Goal: Obtain resource: Download file/media

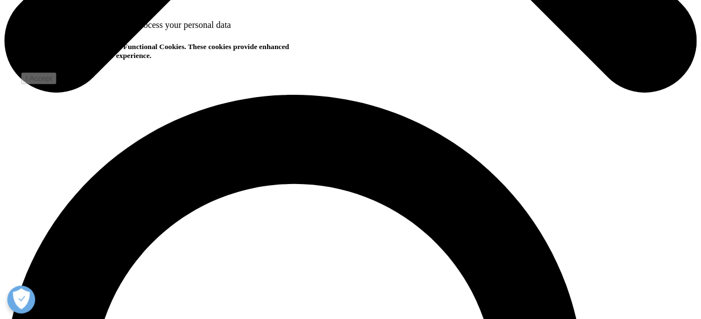
scroll to position [782, 0]
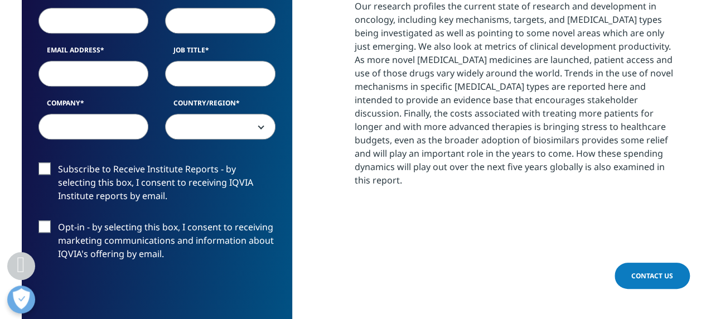
scroll to position [536, 0]
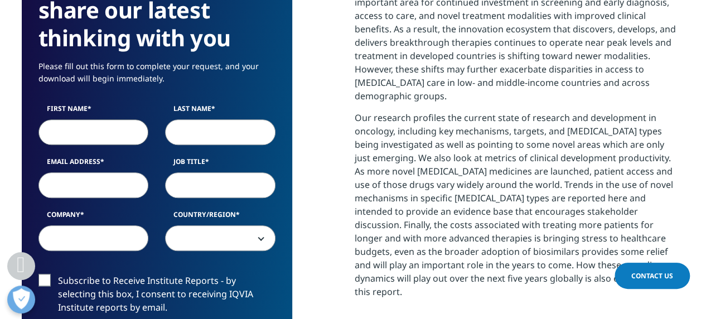
click at [71, 125] on input "First Name" at bounding box center [93, 132] width 110 height 26
type input "女士"
type input "马"
type input "[EMAIL_ADDRESS][DOMAIN_NAME]"
select select "[GEOGRAPHIC_DATA]"
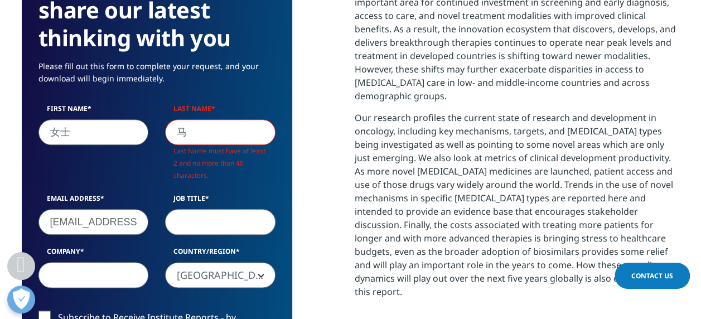
scroll to position [652, 658]
drag, startPoint x: 216, startPoint y: 134, endPoint x: 124, endPoint y: 122, distance: 92.2
click at [124, 122] on div "First Name 女士 Last Name [PERSON_NAME] Last Name must have at least 2 and no mor…" at bounding box center [157, 202] width 254 height 196
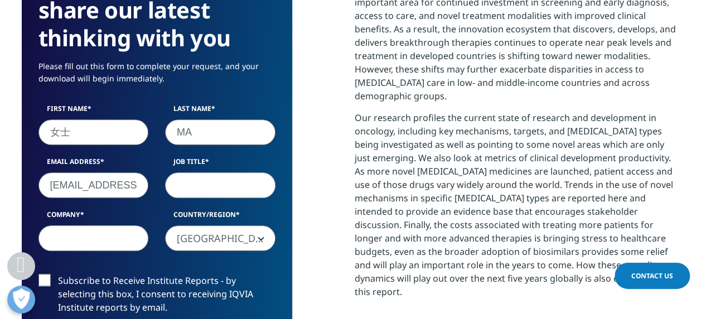
type input "MA"
drag, startPoint x: 70, startPoint y: 132, endPoint x: 0, endPoint y: 106, distance: 74.8
type input "MI"
click at [371, 111] on p "Our research profiles the current state of research and development in oncology…" at bounding box center [516, 209] width 325 height 196
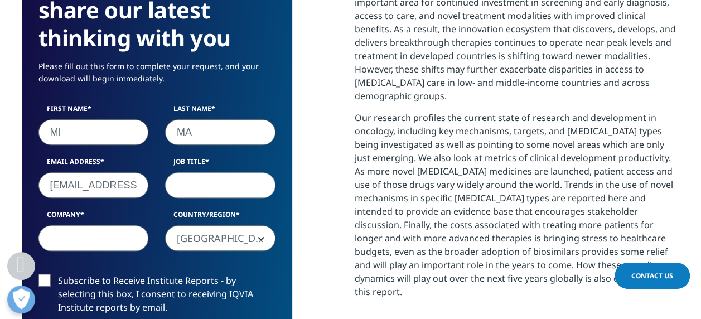
click at [101, 185] on input "[EMAIL_ADDRESS][DOMAIN_NAME]" at bounding box center [93, 185] width 110 height 26
click at [254, 176] on input "Job Title" at bounding box center [220, 185] width 110 height 26
type input "ASSOCIATE"
drag, startPoint x: 102, startPoint y: 227, endPoint x: 106, endPoint y: 241, distance: 14.6
click at [102, 227] on input "Company" at bounding box center [93, 238] width 110 height 26
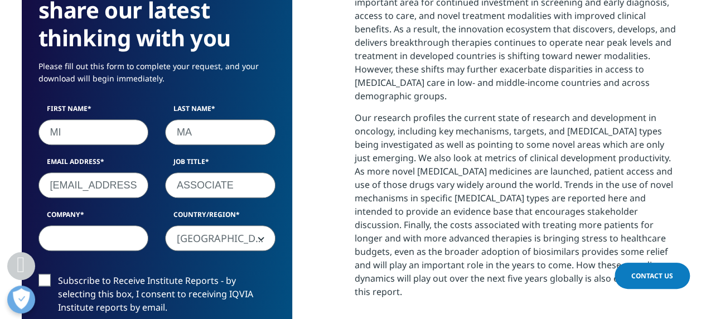
click at [104, 236] on input "Company" at bounding box center [93, 238] width 110 height 26
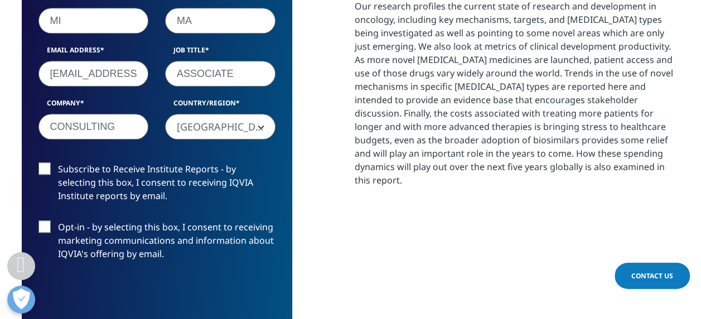
scroll to position [703, 0]
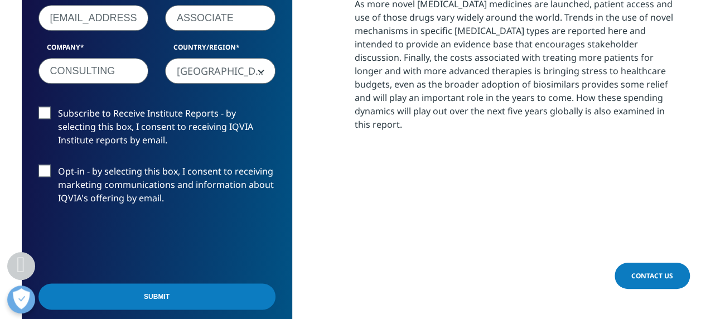
type input "CONSULTING"
click at [189, 115] on label "Subscribe to Receive Institute Reports - by selecting this box, I consent to re…" at bounding box center [156, 129] width 237 height 46
click at [58, 106] on input "Subscribe to Receive Institute Reports - by selecting this box, I consent to re…" at bounding box center [58, 106] width 0 height 0
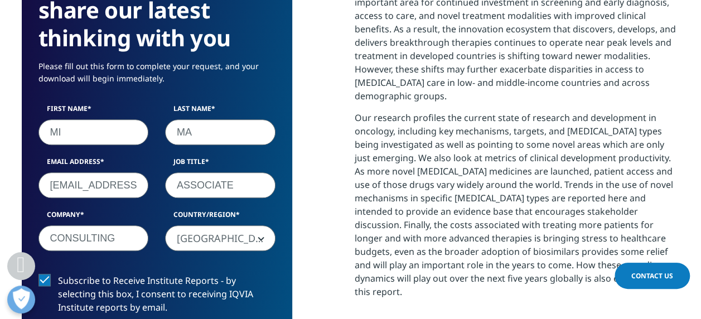
scroll to position [926, 0]
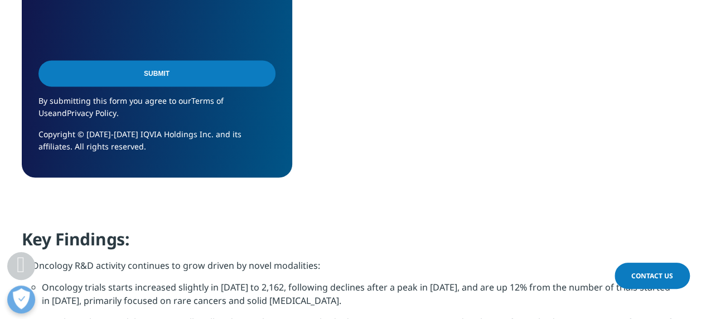
click at [214, 79] on input "Submit" at bounding box center [156, 73] width 237 height 26
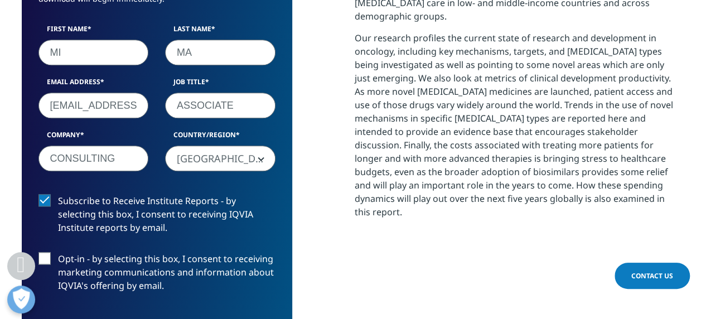
scroll to position [328, 658]
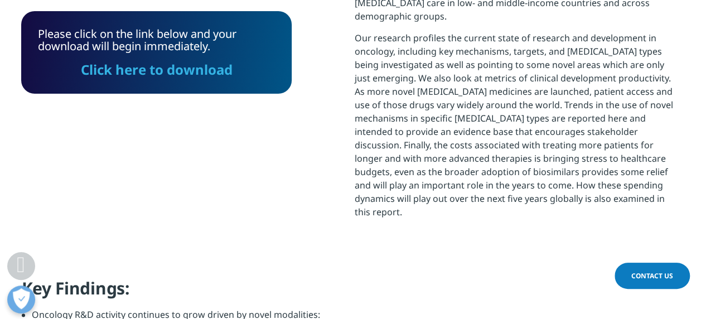
click at [208, 70] on link "Click here to download" at bounding box center [157, 69] width 152 height 18
